Goal: Task Accomplishment & Management: Manage account settings

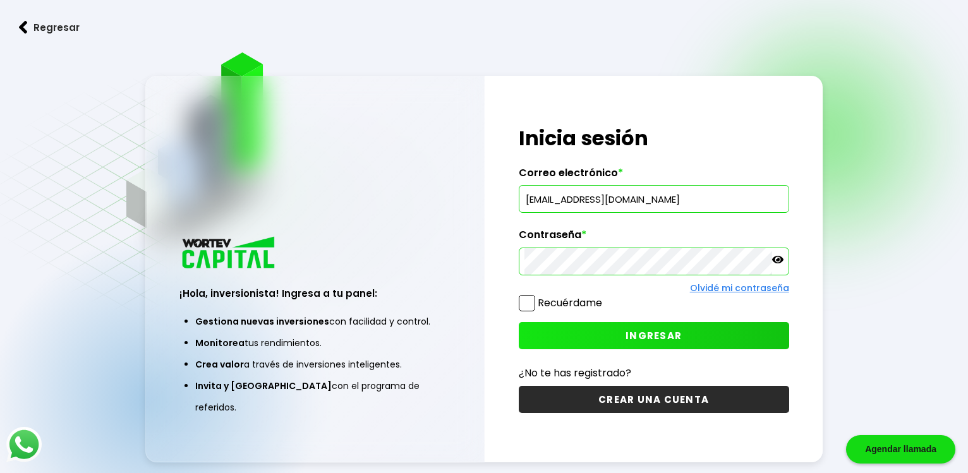
type input "[EMAIL_ADDRESS][DOMAIN_NAME]"
click at [624, 332] on button "INGRESAR" at bounding box center [654, 335] width 270 height 27
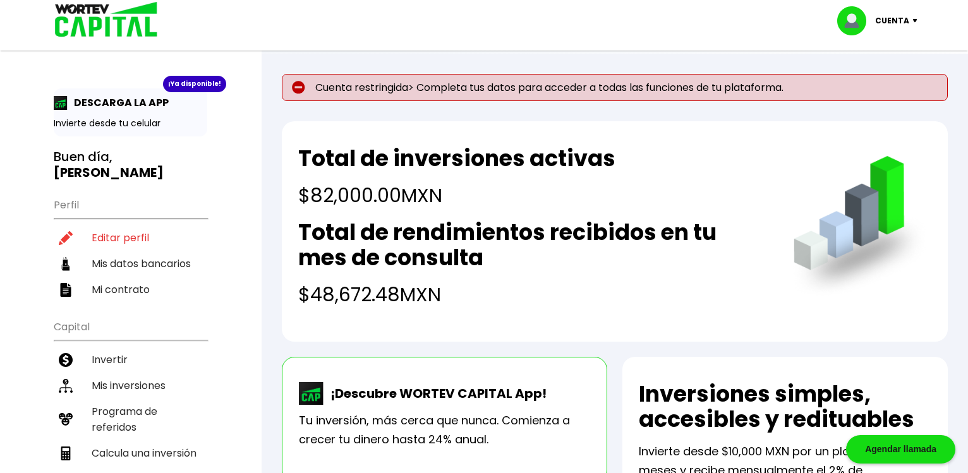
click at [428, 81] on p "Cuenta restringida> Completa tus datos para acceder a todas las funciones de tu…" at bounding box center [615, 87] width 666 height 27
click at [162, 239] on li "Editar perfil" at bounding box center [131, 238] width 154 height 26
select select "Hombre"
select select "MX"
select select "Banco Azteca"
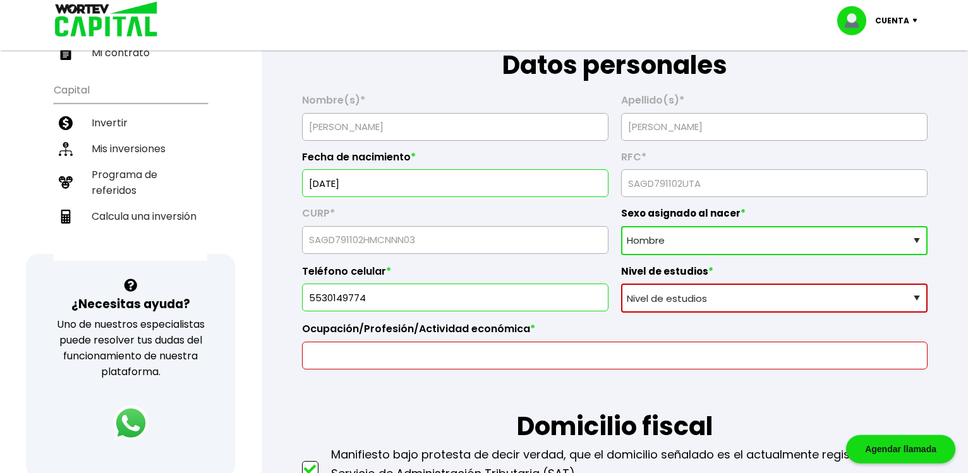
scroll to position [258, 0]
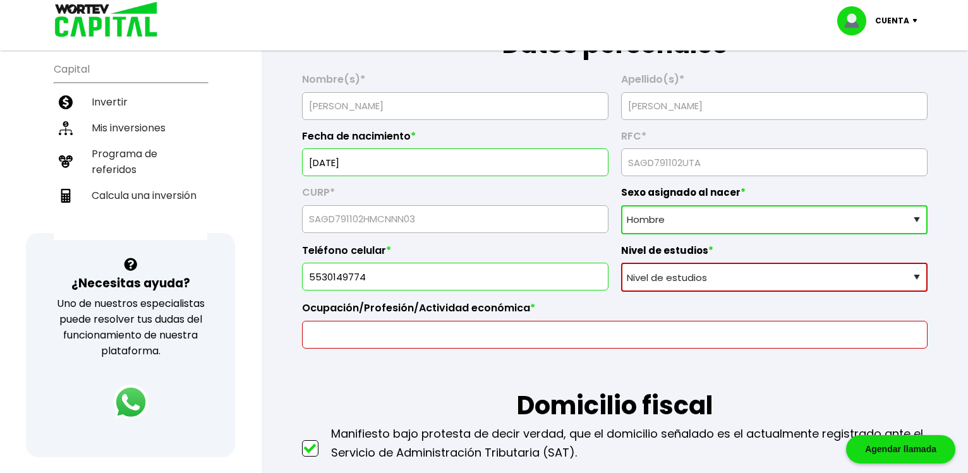
click at [621, 263] on select "Nivel de estudios Primaria Secundaria Bachillerato Licenciatura Posgrado" at bounding box center [774, 277] width 306 height 29
select select "Licenciatura"
click option "Licenciatura" at bounding box center [0, 0] width 0 height 0
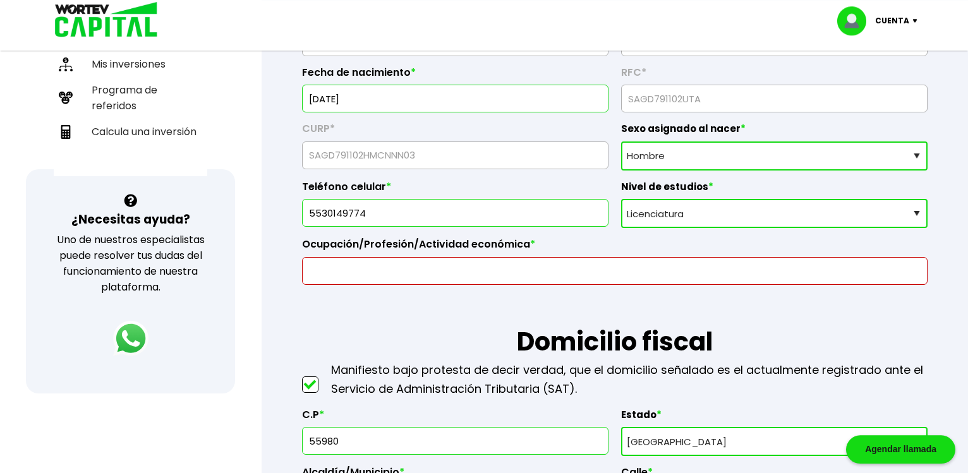
scroll to position [322, 0]
click at [622, 275] on input "text" at bounding box center [615, 270] width 614 height 27
click at [622, 273] on input "text" at bounding box center [615, 270] width 614 height 27
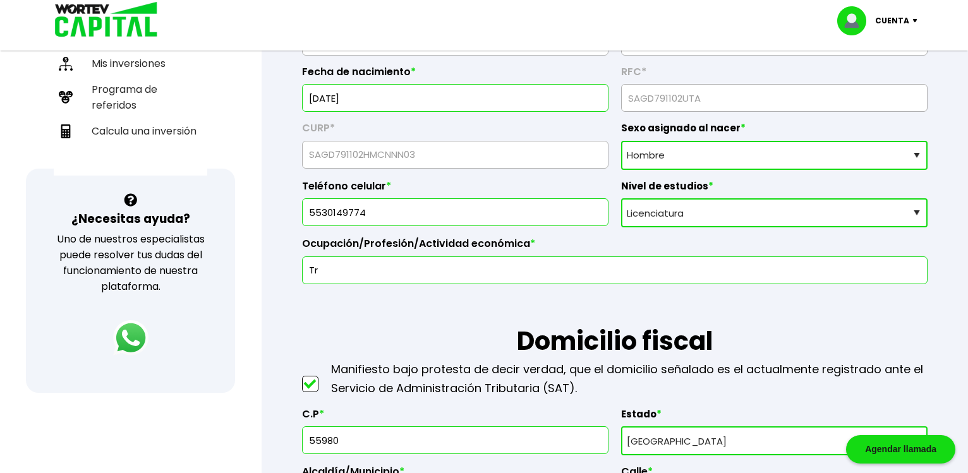
type input "T"
type input "Auto empleo"
click at [576, 296] on h1 "Domicilio fiscal" at bounding box center [614, 322] width 625 height 76
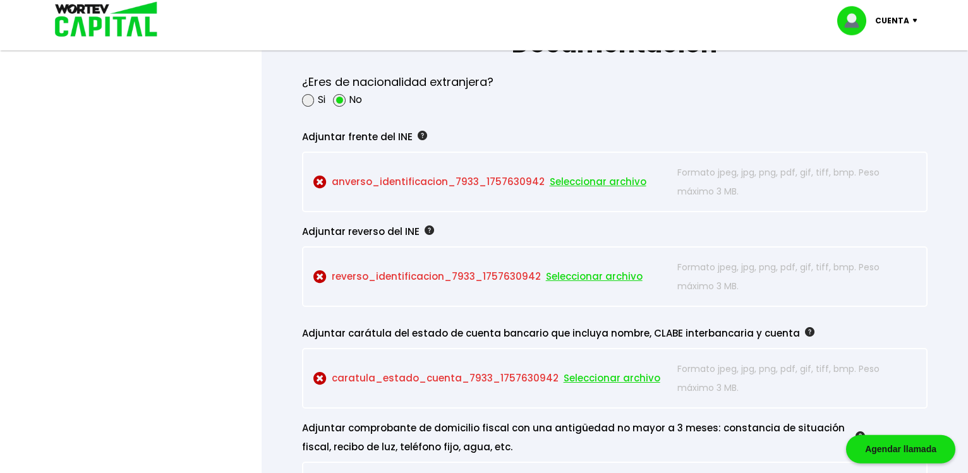
scroll to position [1031, 0]
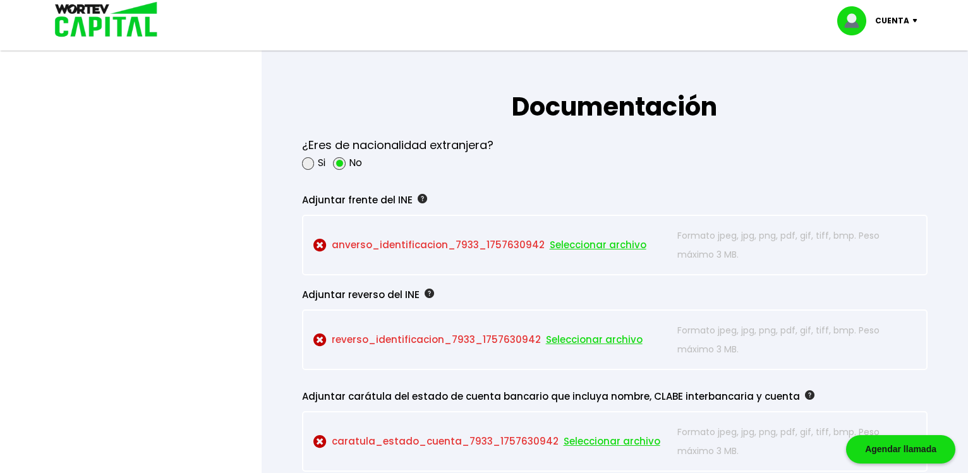
click at [584, 246] on span "Seleccionar archivo" at bounding box center [598, 245] width 97 height 19
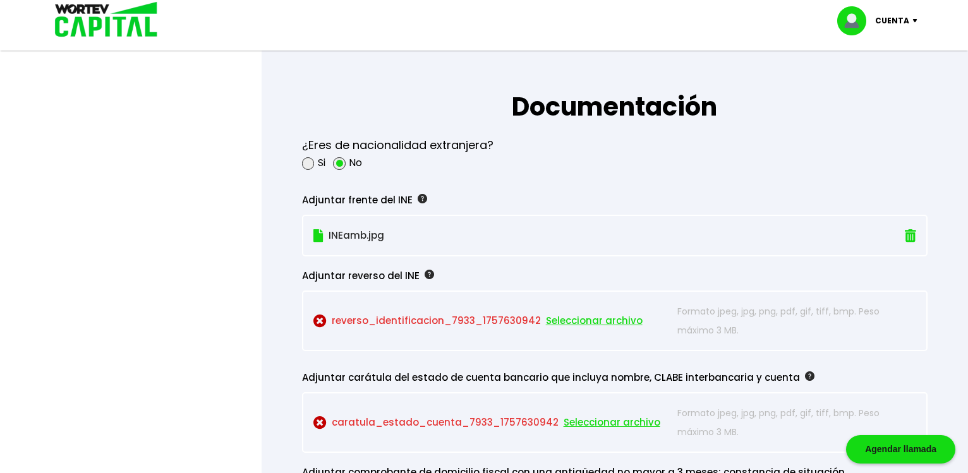
click at [562, 323] on span "Seleccionar archivo" at bounding box center [594, 320] width 97 height 19
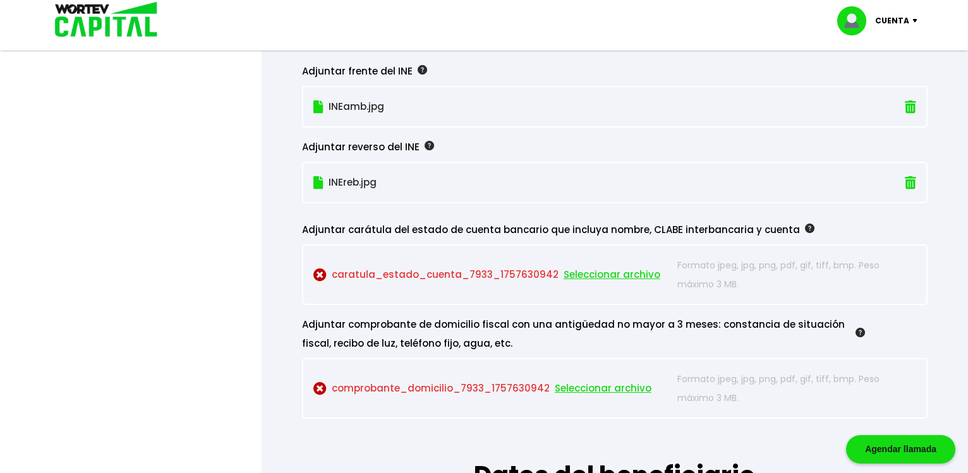
scroll to position [1224, 0]
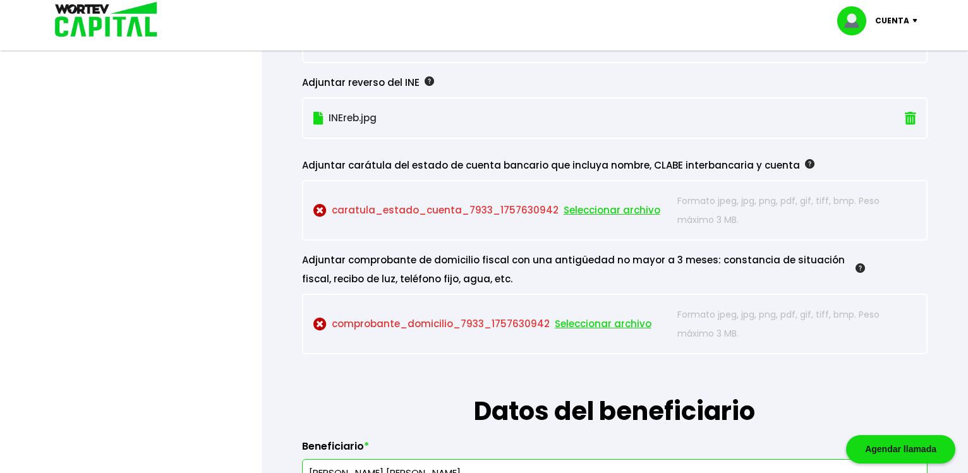
click at [524, 33] on div "Cuenta Editar perfil Cerrar sesión" at bounding box center [484, 20] width 884 height 41
click at [618, 210] on span "Seleccionar archivo" at bounding box center [612, 210] width 97 height 19
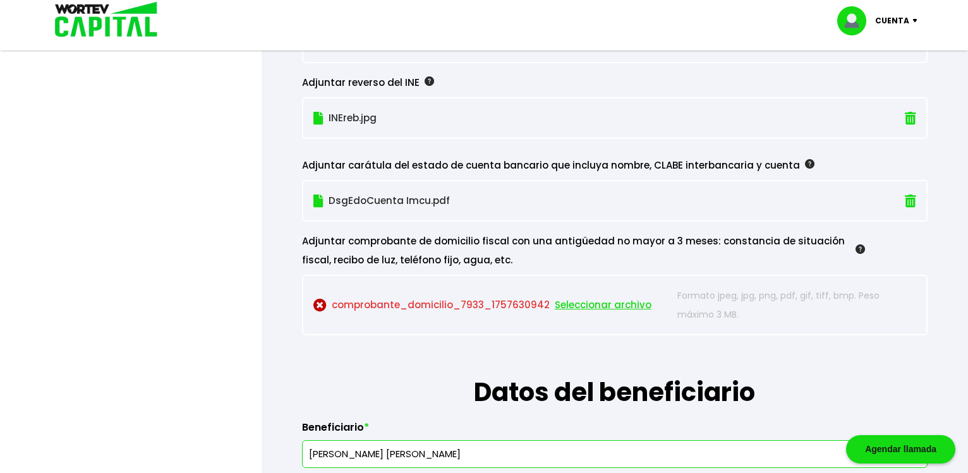
scroll to position [1289, 0]
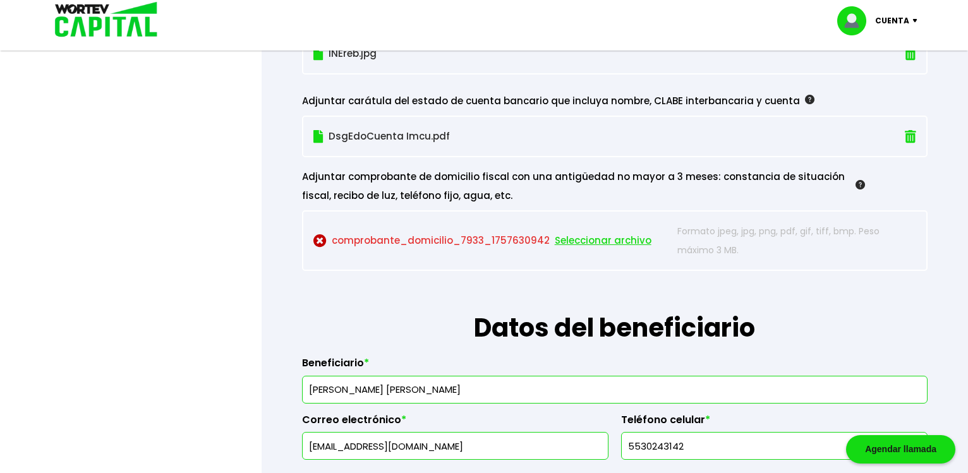
click at [596, 238] on span "Seleccionar archivo" at bounding box center [603, 240] width 97 height 19
click at [601, 239] on span "Seleccionar archivo" at bounding box center [603, 240] width 97 height 19
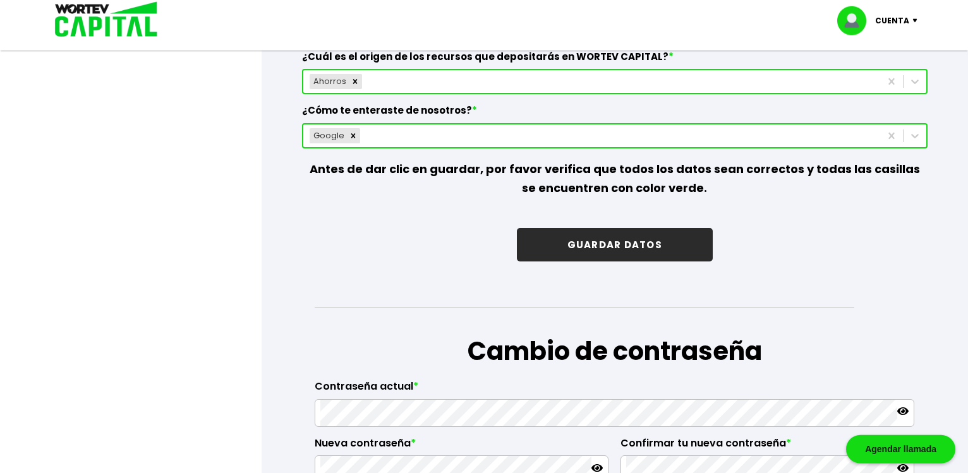
scroll to position [1869, 0]
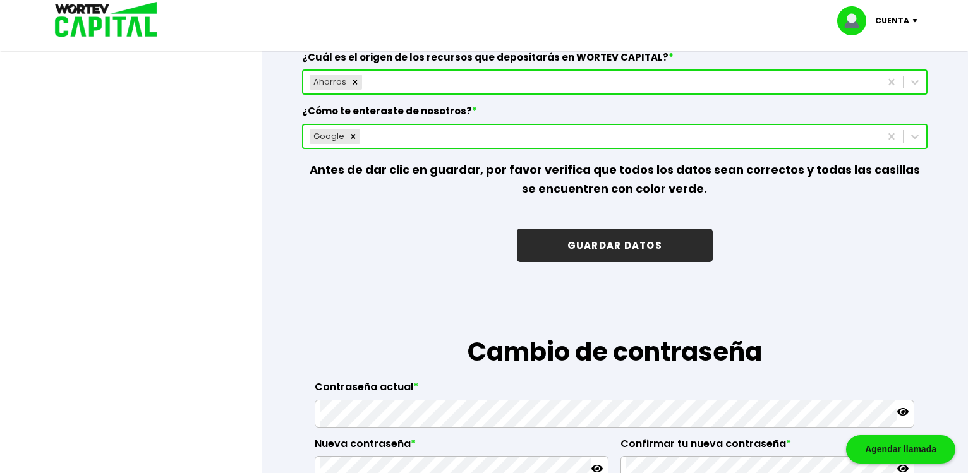
click at [615, 255] on button "GUARDAR DATOS" at bounding box center [615, 245] width 196 height 33
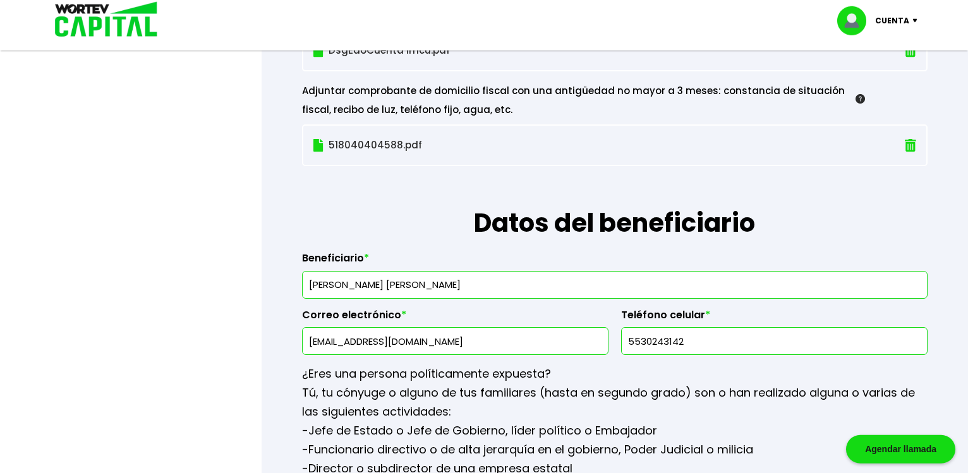
scroll to position [1353, 0]
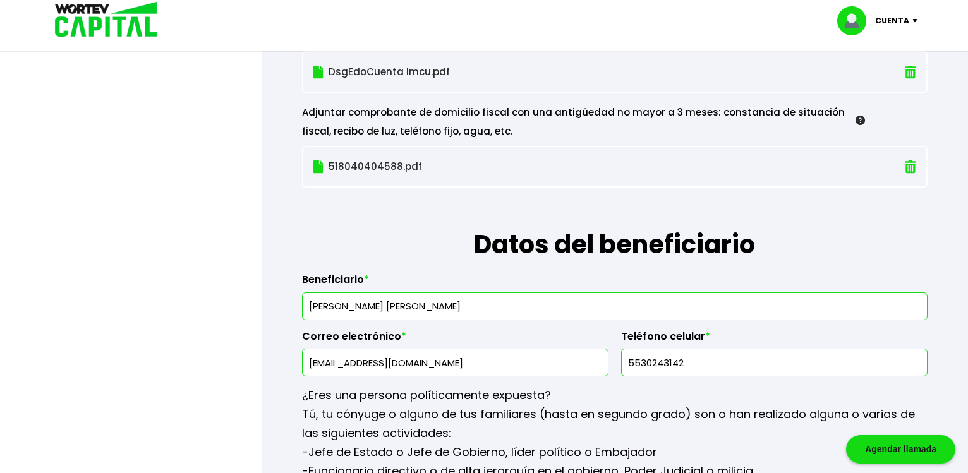
click at [509, 306] on input "[PERSON_NAME] [PERSON_NAME]" at bounding box center [615, 306] width 614 height 27
click at [349, 367] on input "[EMAIL_ADDRESS][DOMAIN_NAME]" at bounding box center [455, 362] width 295 height 27
drag, startPoint x: 492, startPoint y: 312, endPoint x: 263, endPoint y: 298, distance: 228.5
click at [308, 298] on input "[PERSON_NAME] [PERSON_NAME]" at bounding box center [615, 306] width 614 height 27
click at [407, 306] on input "[PERSON_NAME] [PERSON_NAME]" at bounding box center [615, 306] width 614 height 27
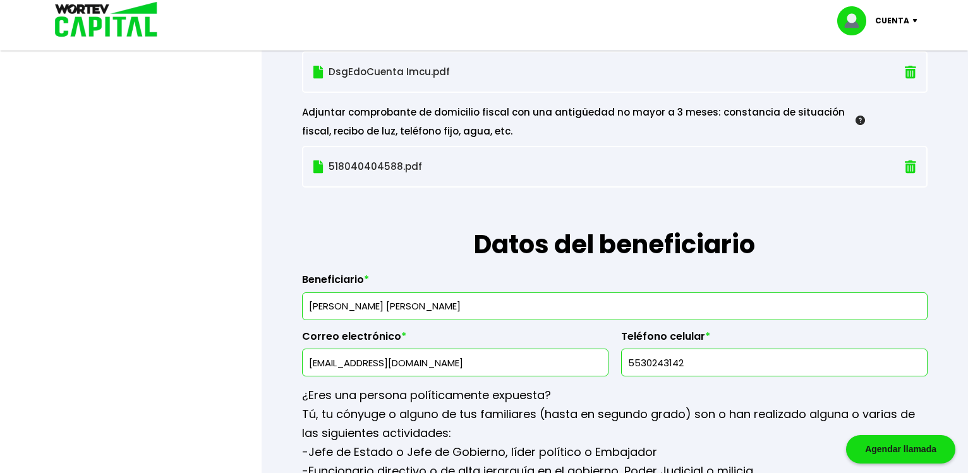
click at [421, 307] on input "[PERSON_NAME] [PERSON_NAME]" at bounding box center [615, 306] width 614 height 27
click at [468, 306] on input "[PERSON_NAME]" at bounding box center [615, 306] width 614 height 27
type input "[PERSON_NAME]"
drag, startPoint x: 687, startPoint y: 371, endPoint x: 580, endPoint y: 387, distance: 108.7
click at [627, 376] on input "5530243142" at bounding box center [774, 362] width 295 height 27
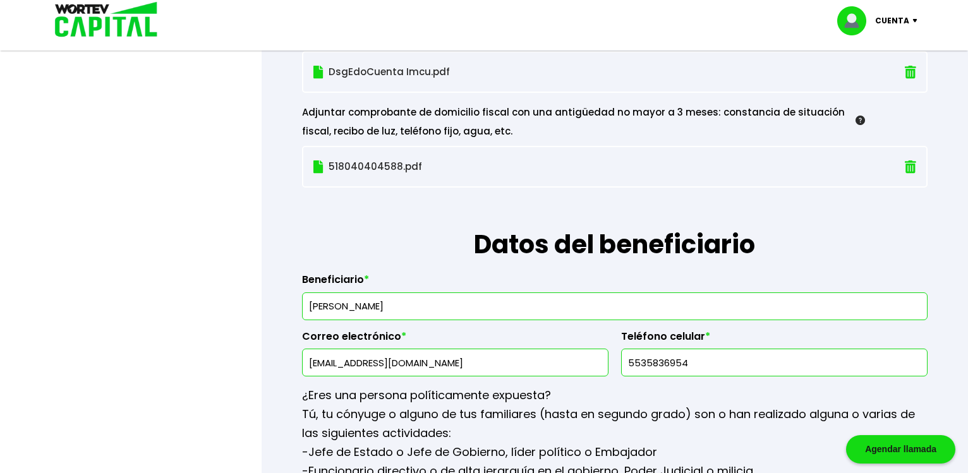
type input "5535836954"
click at [351, 366] on input "[EMAIL_ADDRESS][DOMAIN_NAME]" at bounding box center [455, 362] width 295 height 27
drag, startPoint x: 352, startPoint y: 363, endPoint x: 275, endPoint y: 373, distance: 77.7
click at [308, 373] on input "[EMAIL_ADDRESS][DOMAIN_NAME]" at bounding box center [455, 362] width 295 height 27
click at [473, 361] on input "[EMAIL_ADDRESS][DOMAIN_NAME]" at bounding box center [455, 362] width 295 height 27
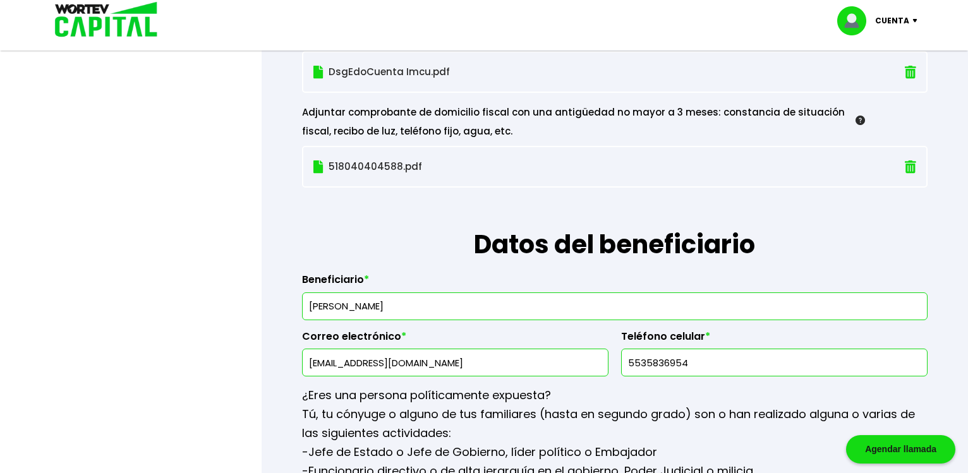
scroll to position [1482, 0]
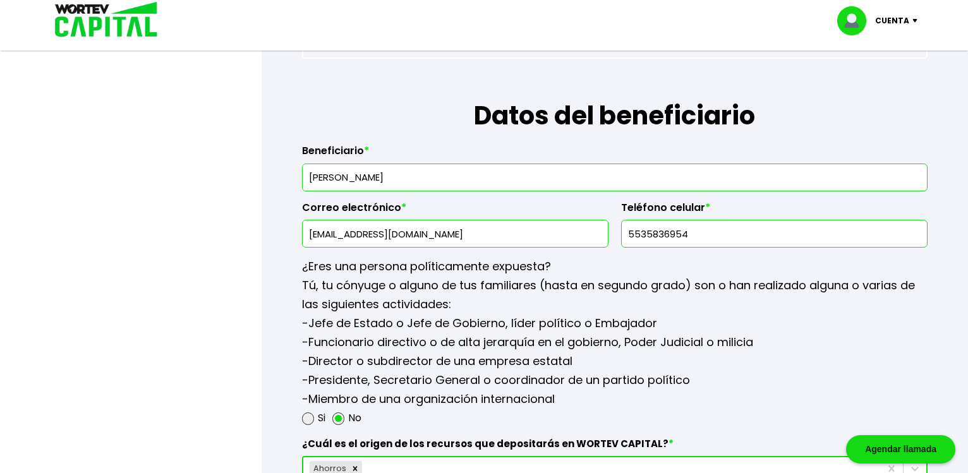
type input "[EMAIL_ADDRESS][DOMAIN_NAME]"
click at [900, 444] on div "Agendar llamada" at bounding box center [900, 449] width 109 height 28
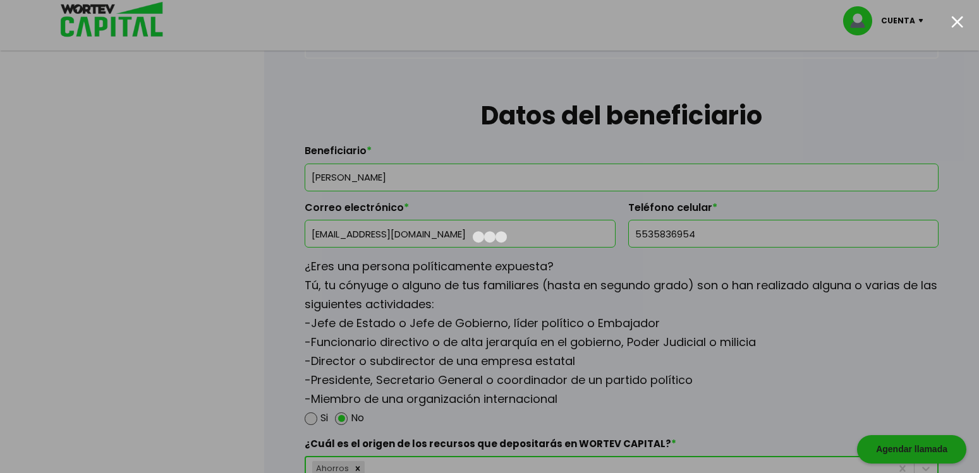
click at [958, 23] on div at bounding box center [957, 22] width 12 height 12
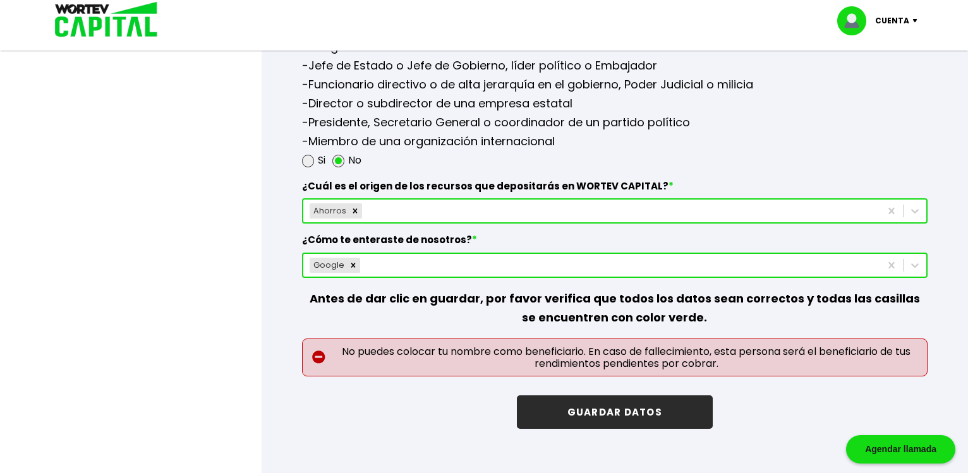
scroll to position [1804, 0]
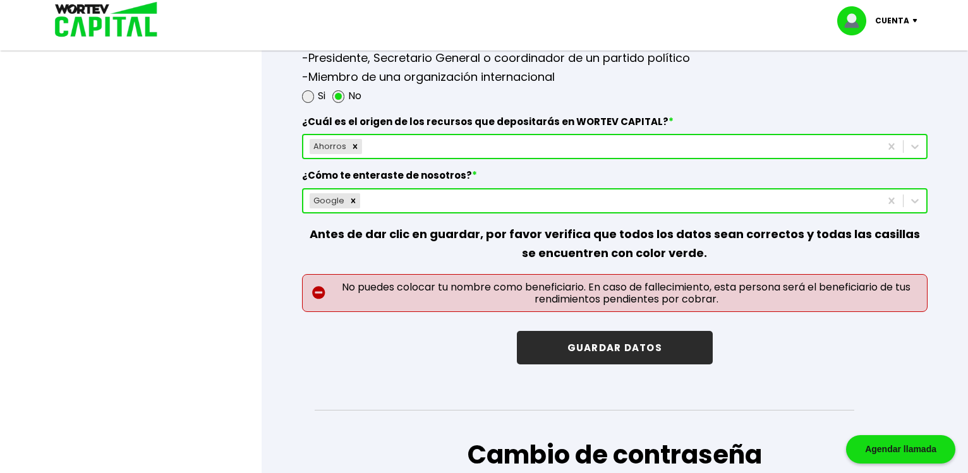
click at [629, 342] on button "GUARDAR DATOS" at bounding box center [615, 347] width 196 height 33
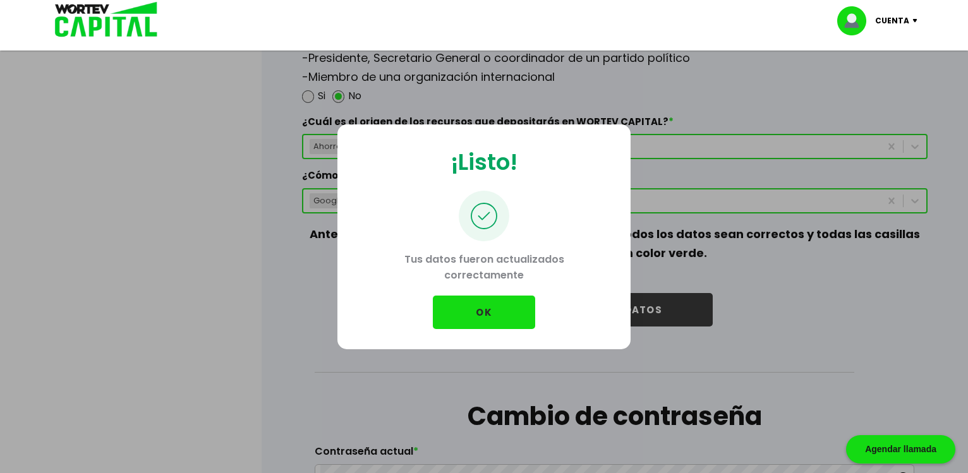
click at [516, 317] on button "OK" at bounding box center [484, 312] width 102 height 33
